Goal: Information Seeking & Learning: Learn about a topic

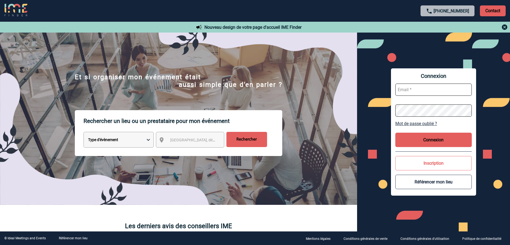
drag, startPoint x: 147, startPoint y: 139, endPoint x: 149, endPoint y: 136, distance: 3.2
click at [149, 137] on select "Type d'évènement Séminaire avec nuitée Réunion Repas de groupe Team Building & …" at bounding box center [119, 140] width 70 height 16
select select "8"
click at [84, 133] on select "Type d'évènement Séminaire avec nuitée Réunion Repas de groupe Team Building & …" at bounding box center [119, 140] width 70 height 16
click at [247, 138] on input "Rechercher" at bounding box center [247, 139] width 41 height 15
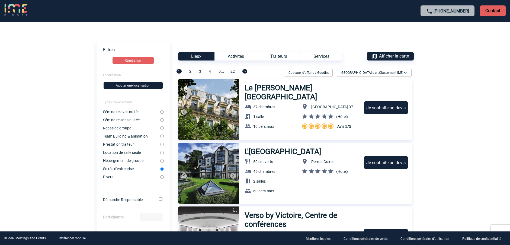
click at [162, 177] on input "Divers" at bounding box center [162, 177] width 4 height 4
radio input "true"
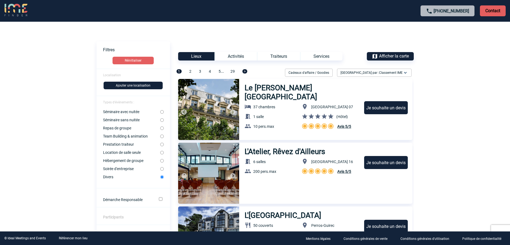
click at [238, 55] on div "Activités" at bounding box center [236, 56] width 43 height 8
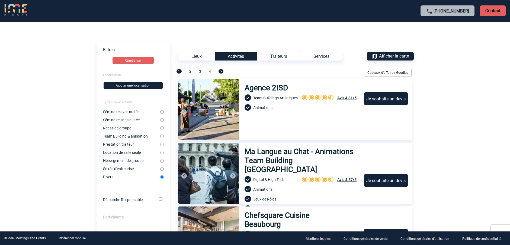
click at [325, 56] on div "Services" at bounding box center [321, 56] width 42 height 8
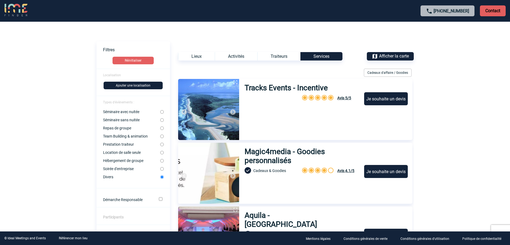
click at [278, 57] on div "Traiteurs" at bounding box center [279, 56] width 43 height 8
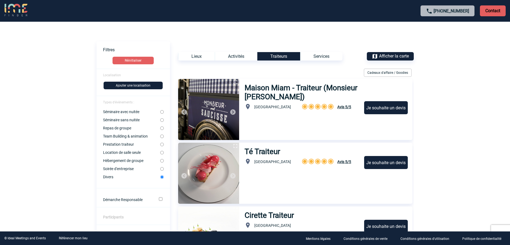
click at [236, 53] on div "Activités" at bounding box center [236, 56] width 43 height 8
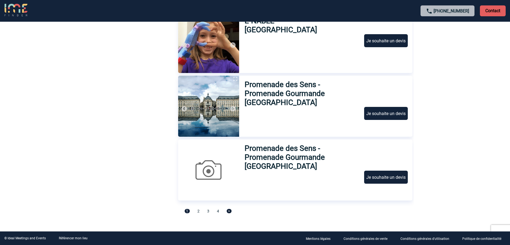
scroll to position [1790, 0]
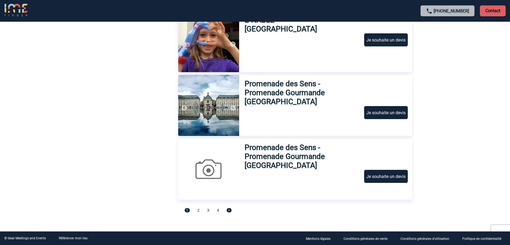
click at [198, 211] on span "2" at bounding box center [199, 210] width 2 height 4
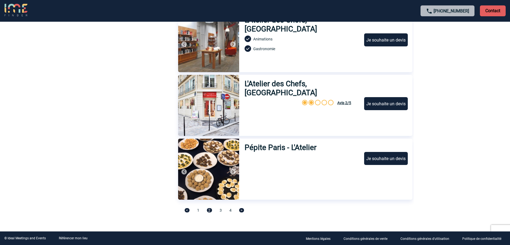
click at [221, 209] on span "3" at bounding box center [221, 210] width 2 height 4
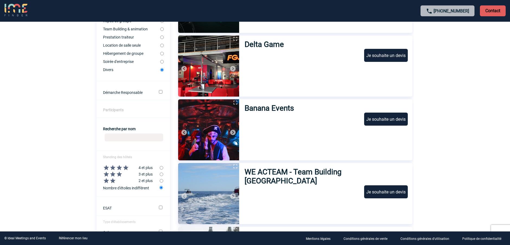
scroll to position [0, 0]
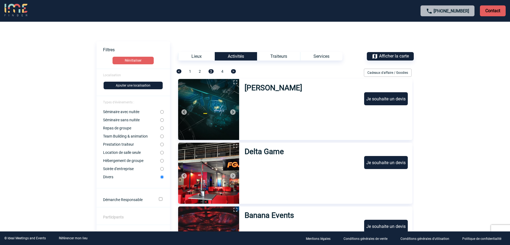
click at [222, 69] on span "4" at bounding box center [222, 71] width 2 height 4
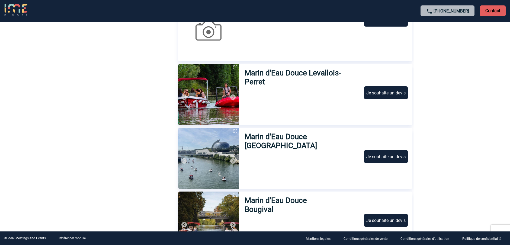
scroll to position [643, 0]
